Goal: Task Accomplishment & Management: Complete application form

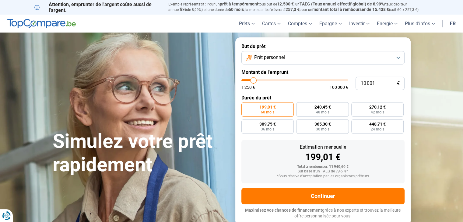
type input "10 750"
type input "10750"
type input "13 250"
type input "13250"
type input "14 750"
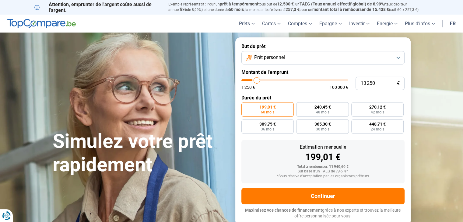
type input "14750"
type input "16 500"
type input "16500"
type input "17 500"
type input "17500"
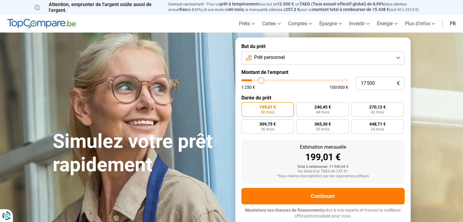
type input "18 250"
type input "18250"
type input "18 750"
type input "18750"
type input "19 500"
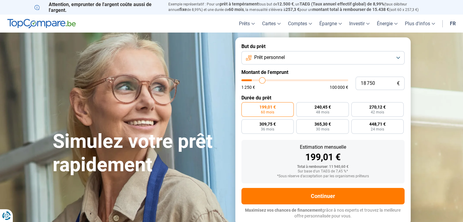
type input "19500"
type input "20 250"
type input "20250"
type input "20 750"
type input "20750"
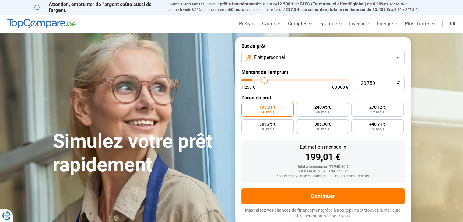
type input "21 000"
drag, startPoint x: 253, startPoint y: 80, endPoint x: 265, endPoint y: 81, distance: 11.3
type input "21000"
click at [265, 81] on input "range" at bounding box center [294, 80] width 107 height 2
radio input "false"
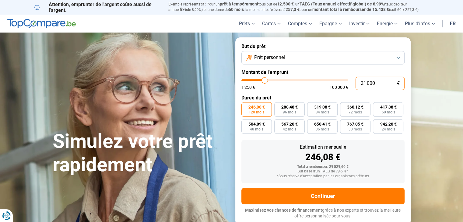
click at [369, 85] on input "21 000" at bounding box center [380, 83] width 49 height 13
type input "2 100"
type input "2000"
type input "21 005"
type input "21000"
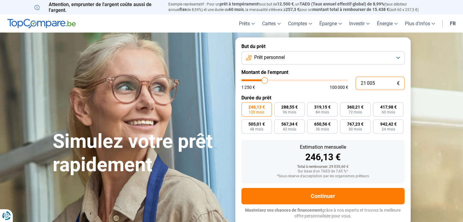
click at [383, 86] on input "21 005" at bounding box center [380, 83] width 49 height 13
type input "2 100"
type input "2000"
type input "210"
type input "1250"
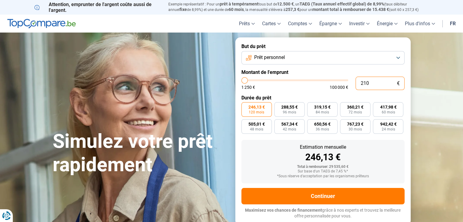
type input "21"
type input "1250"
type input "215"
type input "1250"
type input "2 150"
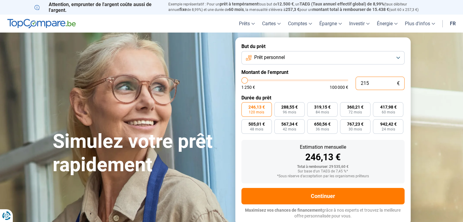
type input "2250"
type input "21 500"
type input "21500"
type input "21 500"
click at [340, 44] on label "But du prêt" at bounding box center [322, 47] width 163 height 6
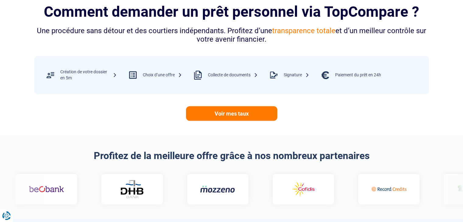
scroll to position [248, 0]
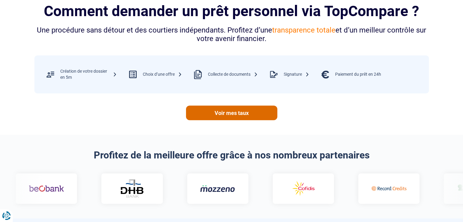
click at [236, 112] on link "Voir mes taux" at bounding box center [231, 113] width 91 height 15
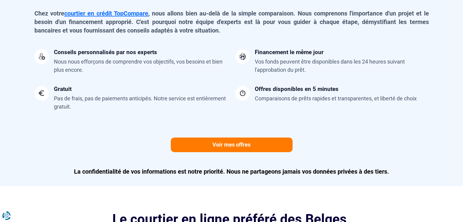
scroll to position [516, 0]
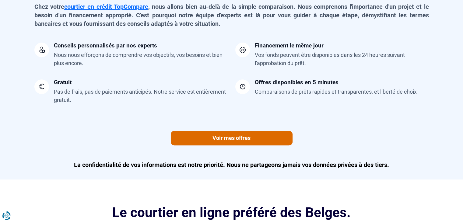
click at [249, 142] on link "Voir mes offres" at bounding box center [232, 138] width 122 height 15
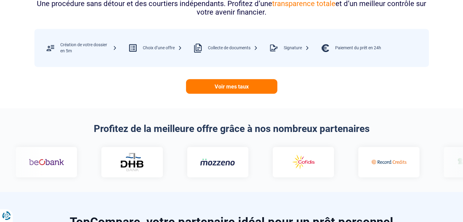
scroll to position [243, 0]
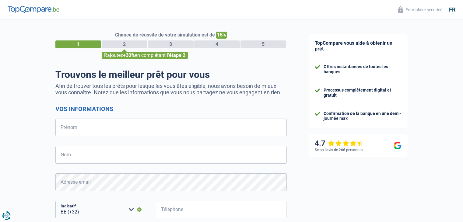
select select "32"
